Goal: Navigation & Orientation: Find specific page/section

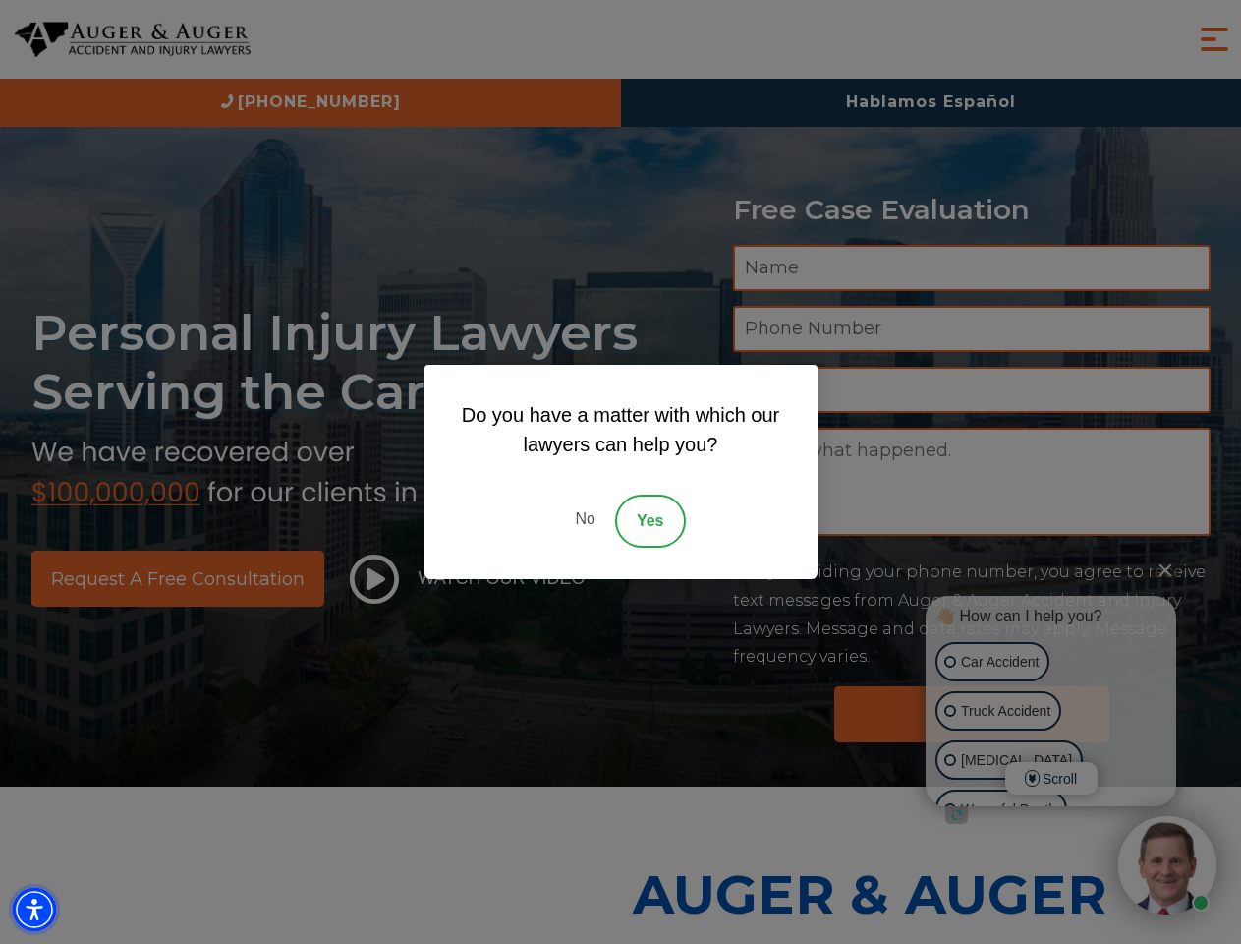
click at [34, 909] on img "Accessibility Menu" at bounding box center [34, 909] width 43 height 43
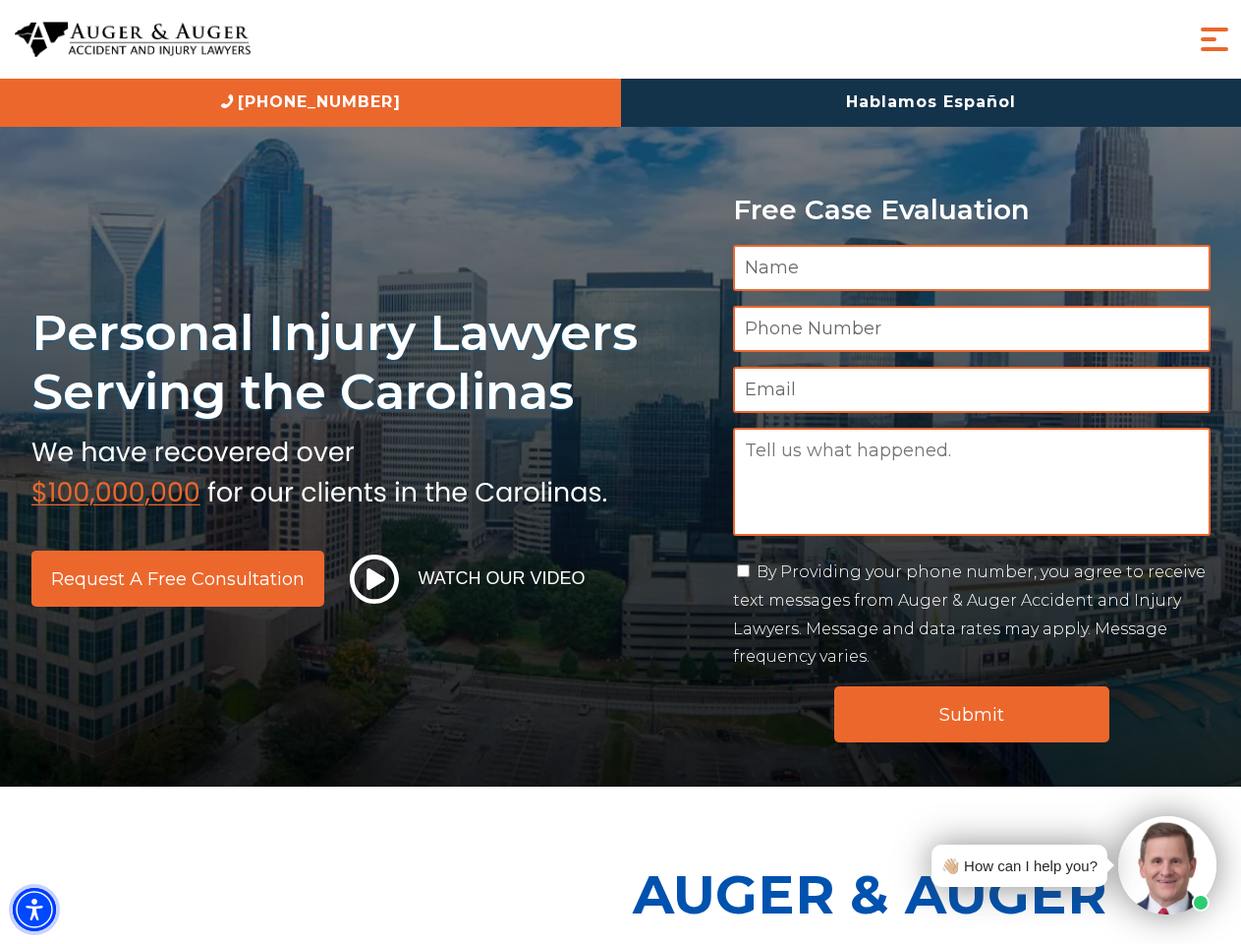
click at [34, 909] on img "Accessibility Menu" at bounding box center [34, 909] width 43 height 43
